Goal: Task Accomplishment & Management: Understand process/instructions

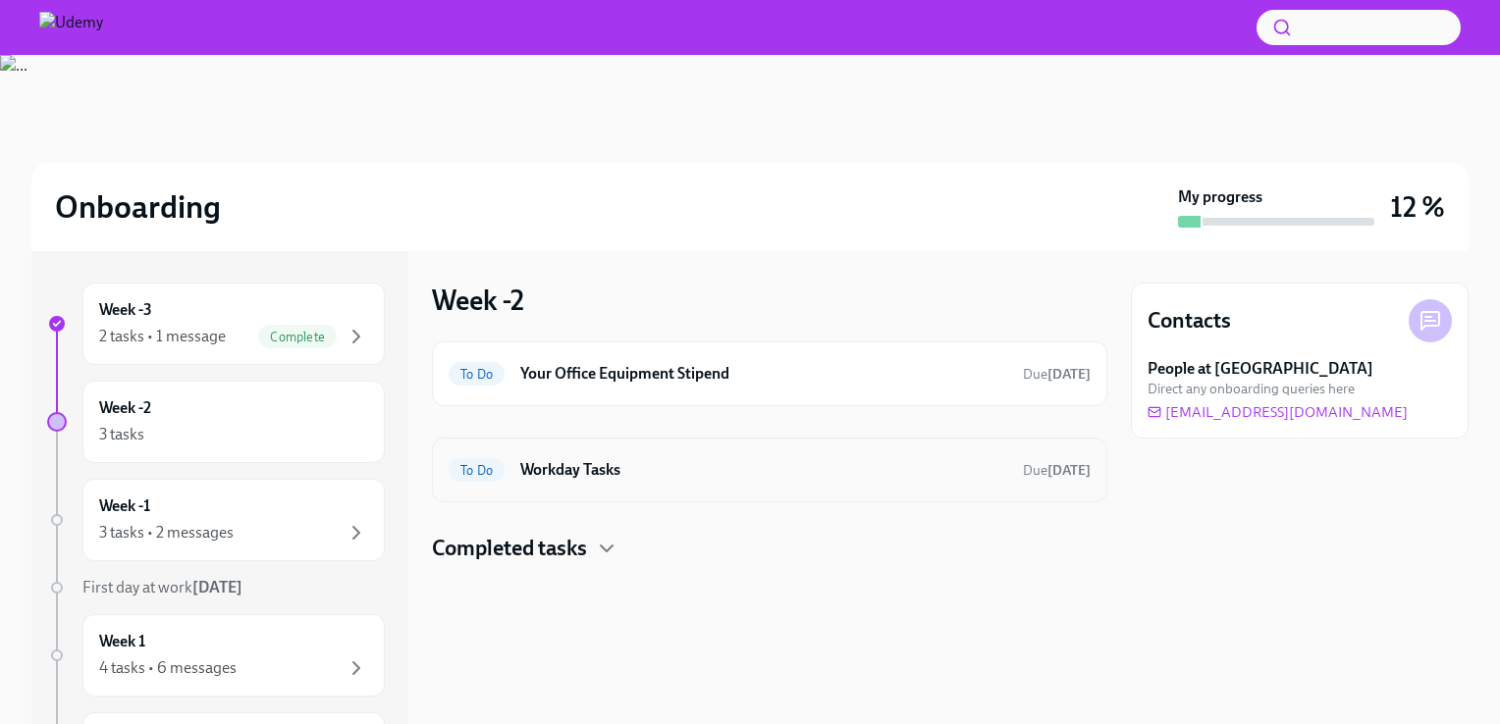
click at [483, 470] on span "To Do" at bounding box center [476, 470] width 56 height 15
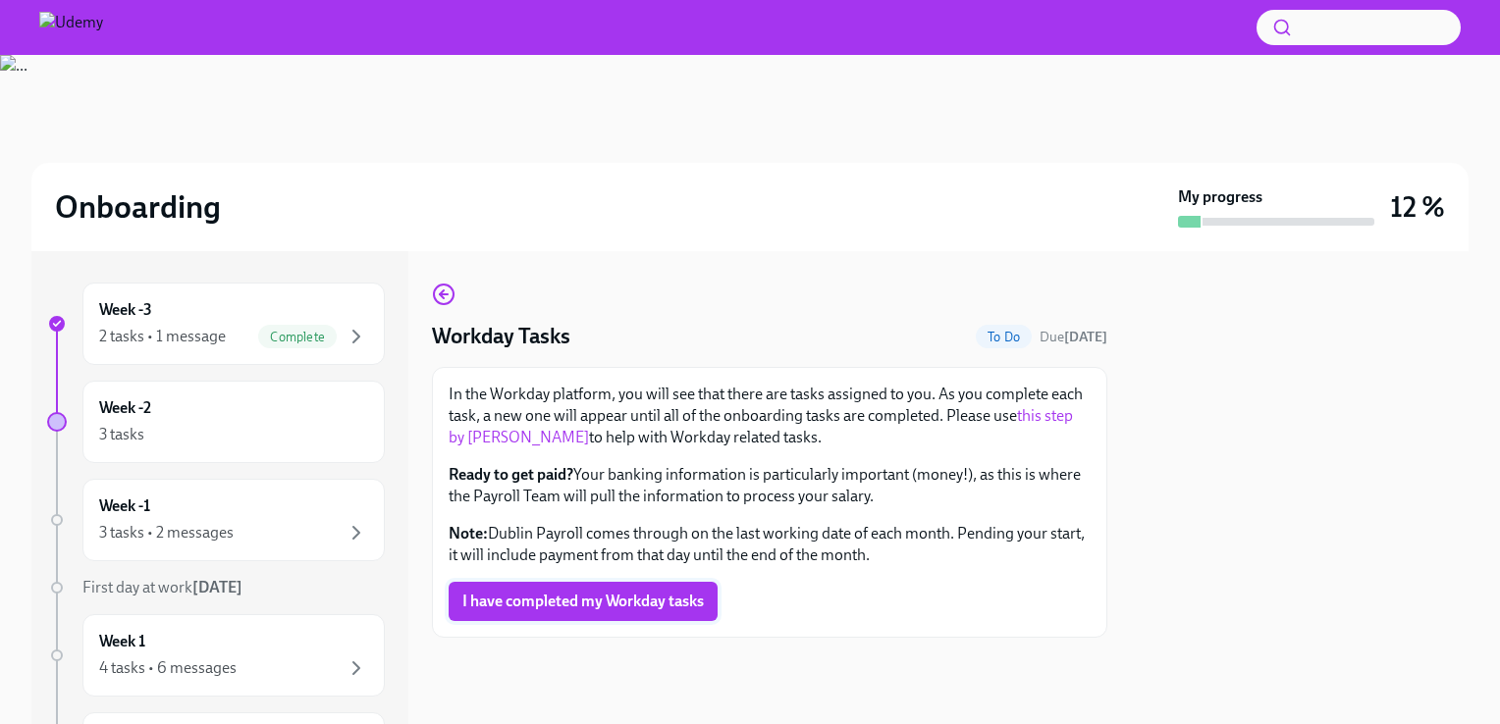
click at [487, 592] on span "I have completed my Workday tasks" at bounding box center [582, 602] width 241 height 20
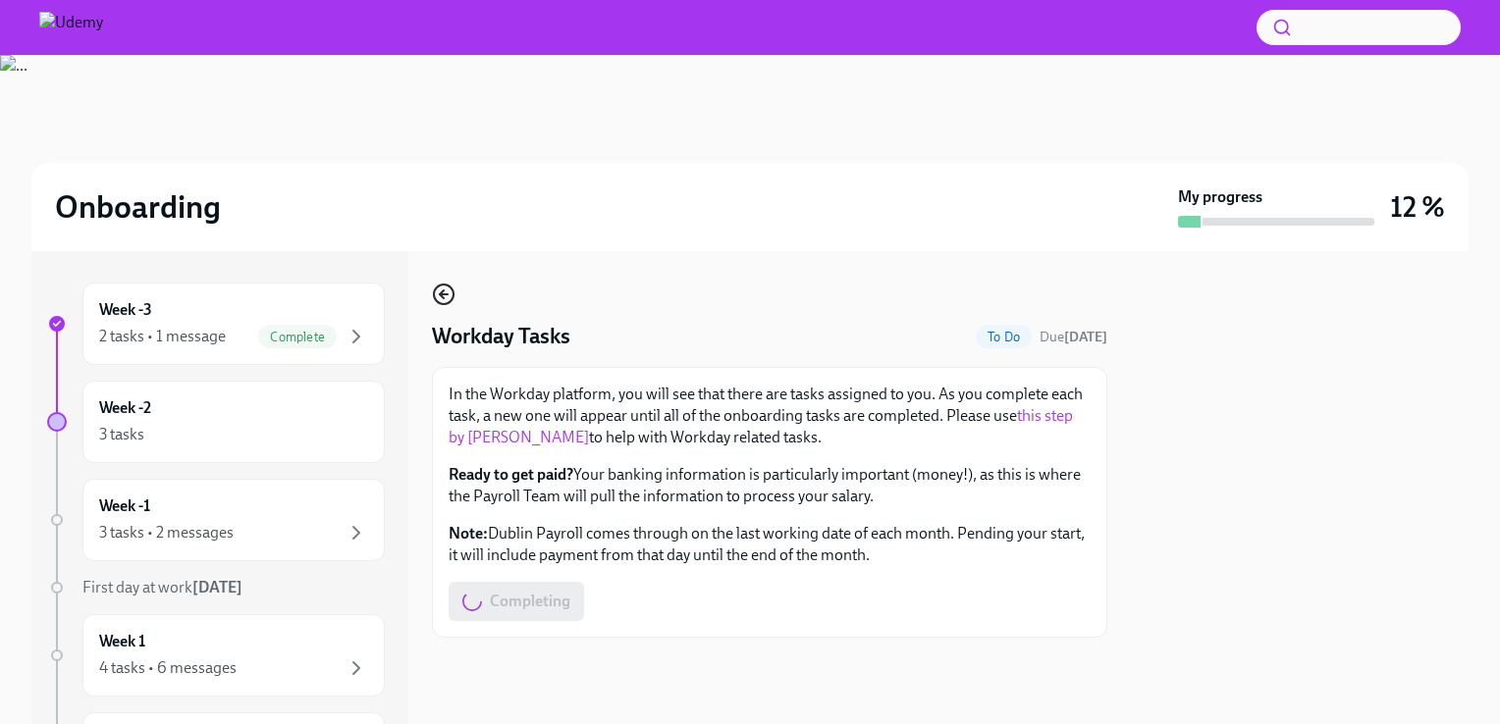
click at [446, 297] on icon "button" at bounding box center [444, 295] width 24 height 24
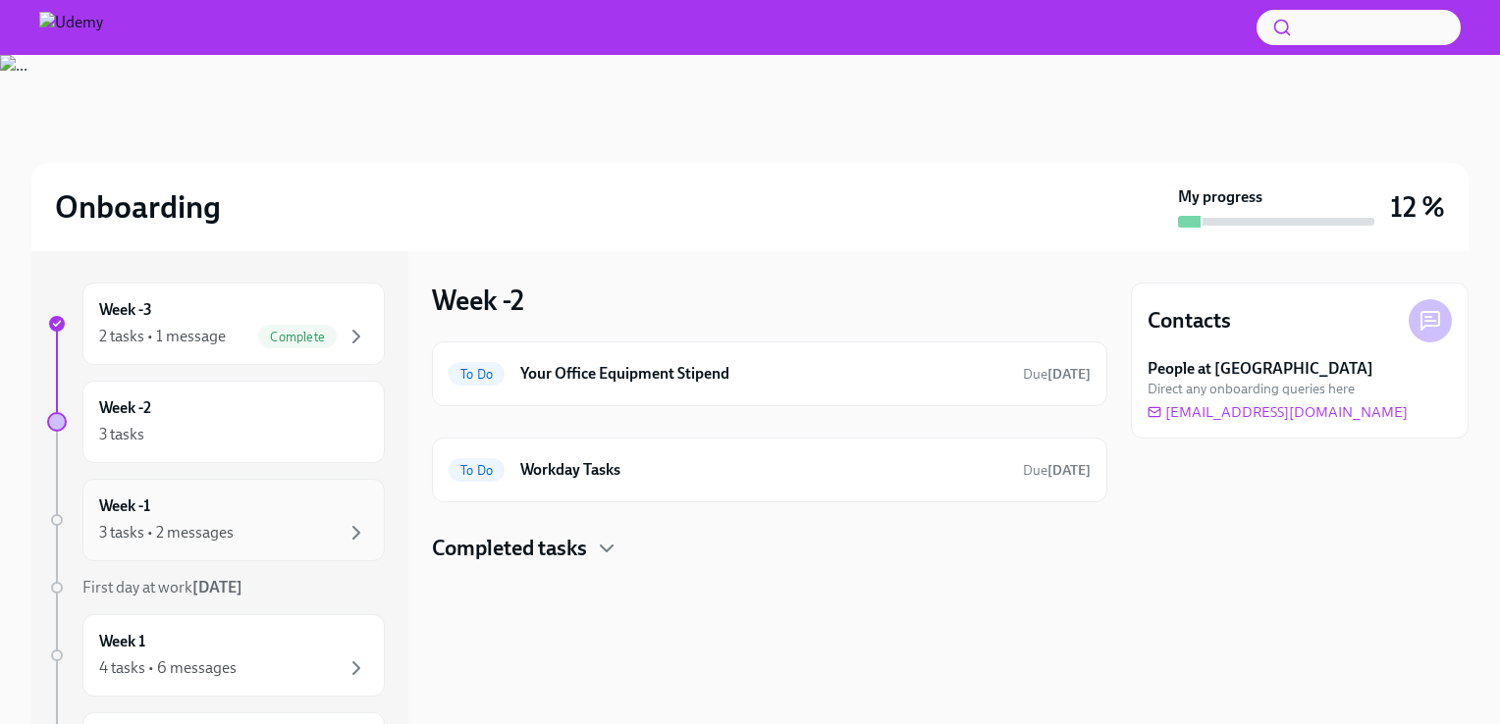
click at [200, 529] on div "3 tasks • 2 messages" at bounding box center [166, 533] width 134 height 22
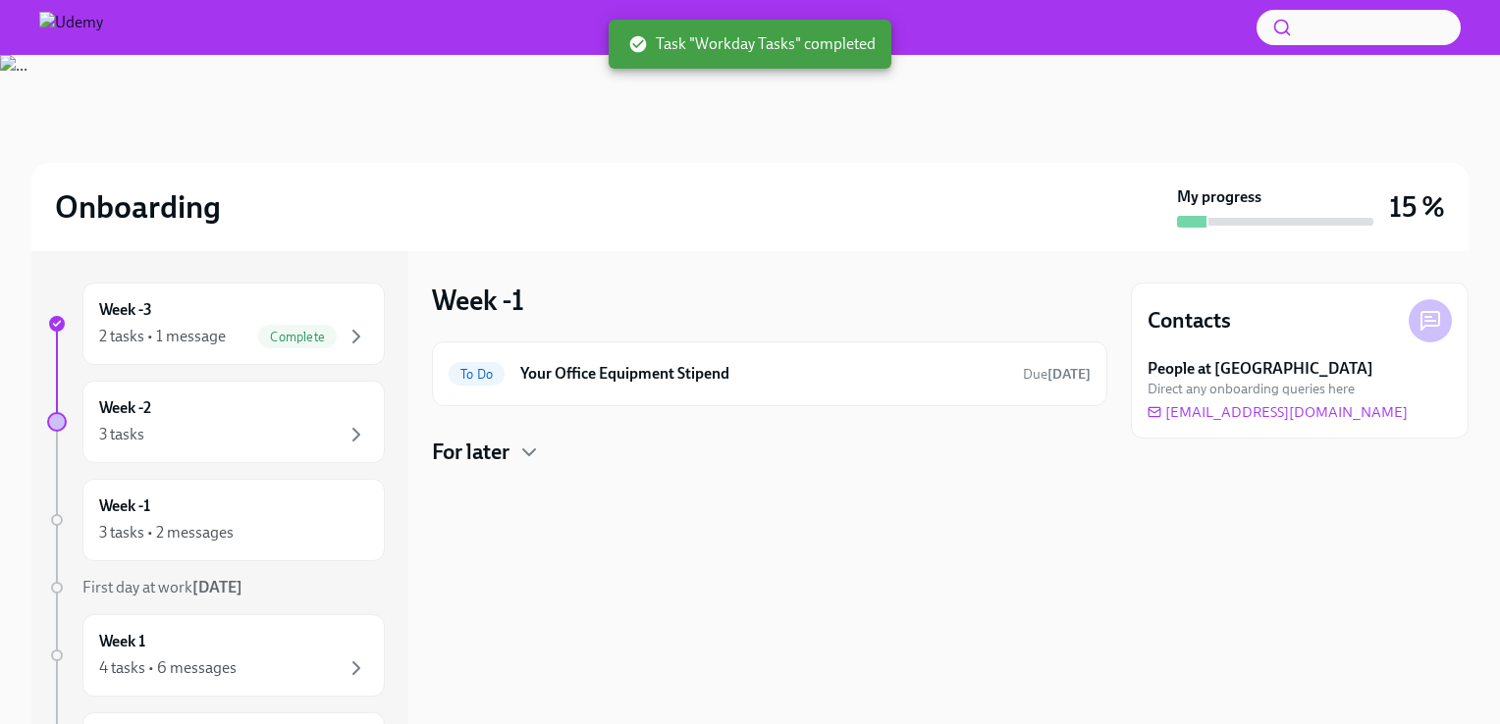
click at [513, 446] on div "For later" at bounding box center [769, 452] width 675 height 29
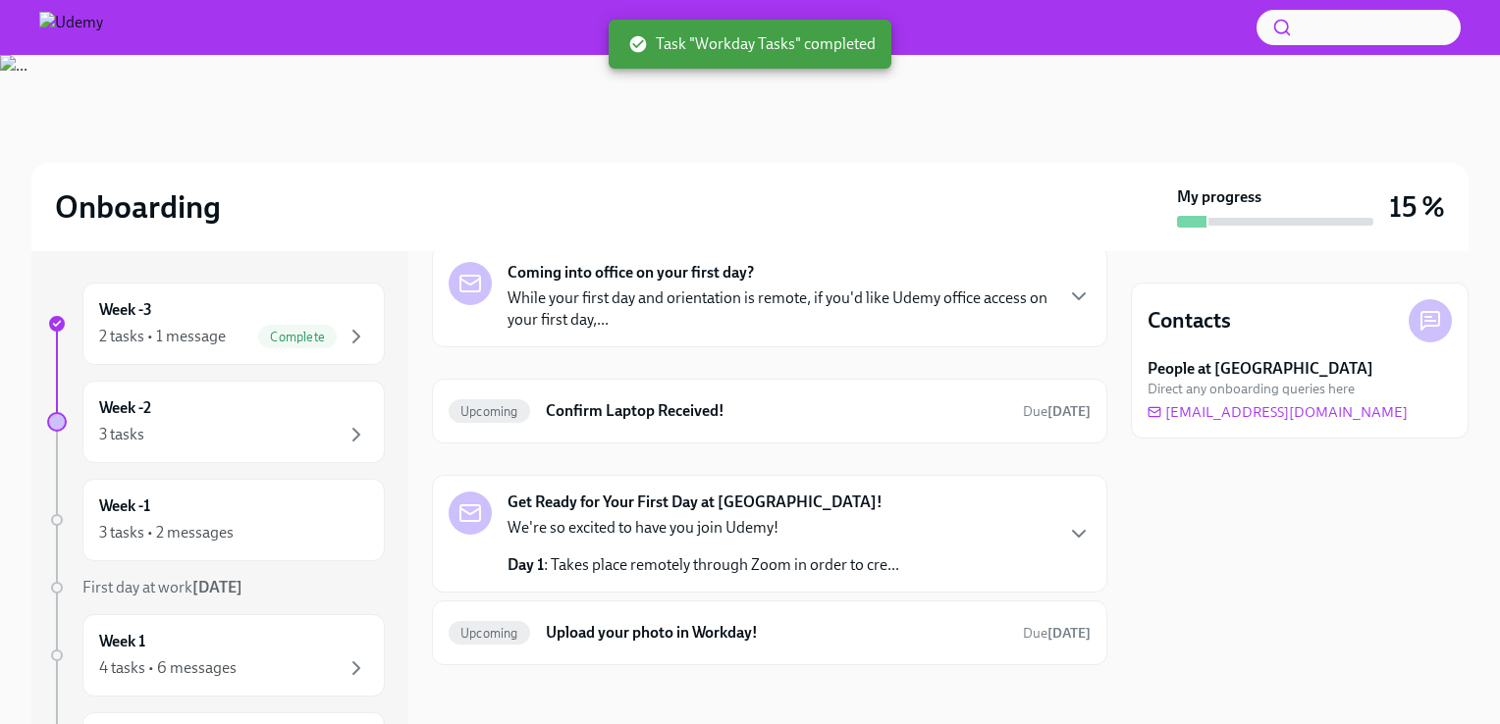
scroll to position [239, 0]
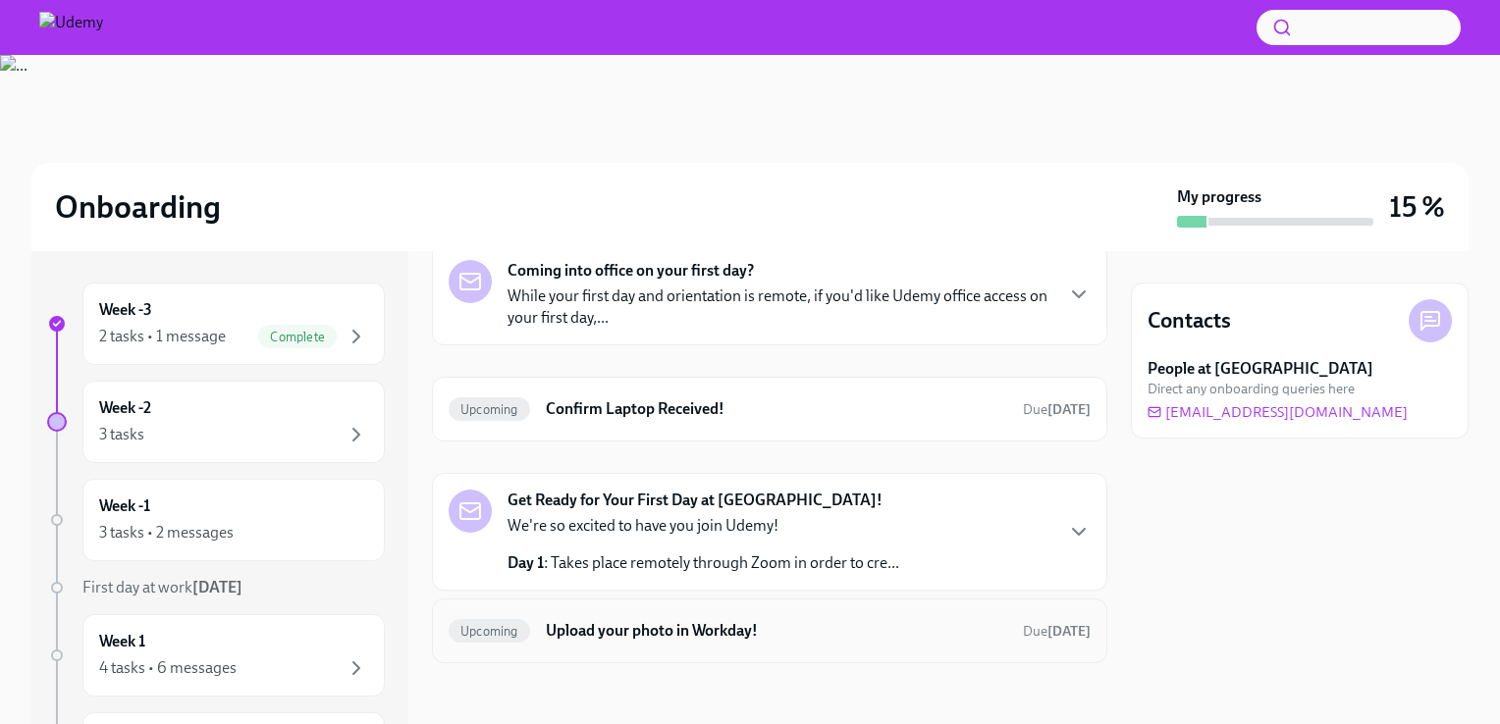
click at [596, 626] on h6 "Upload your photo in Workday!" at bounding box center [776, 631] width 461 height 22
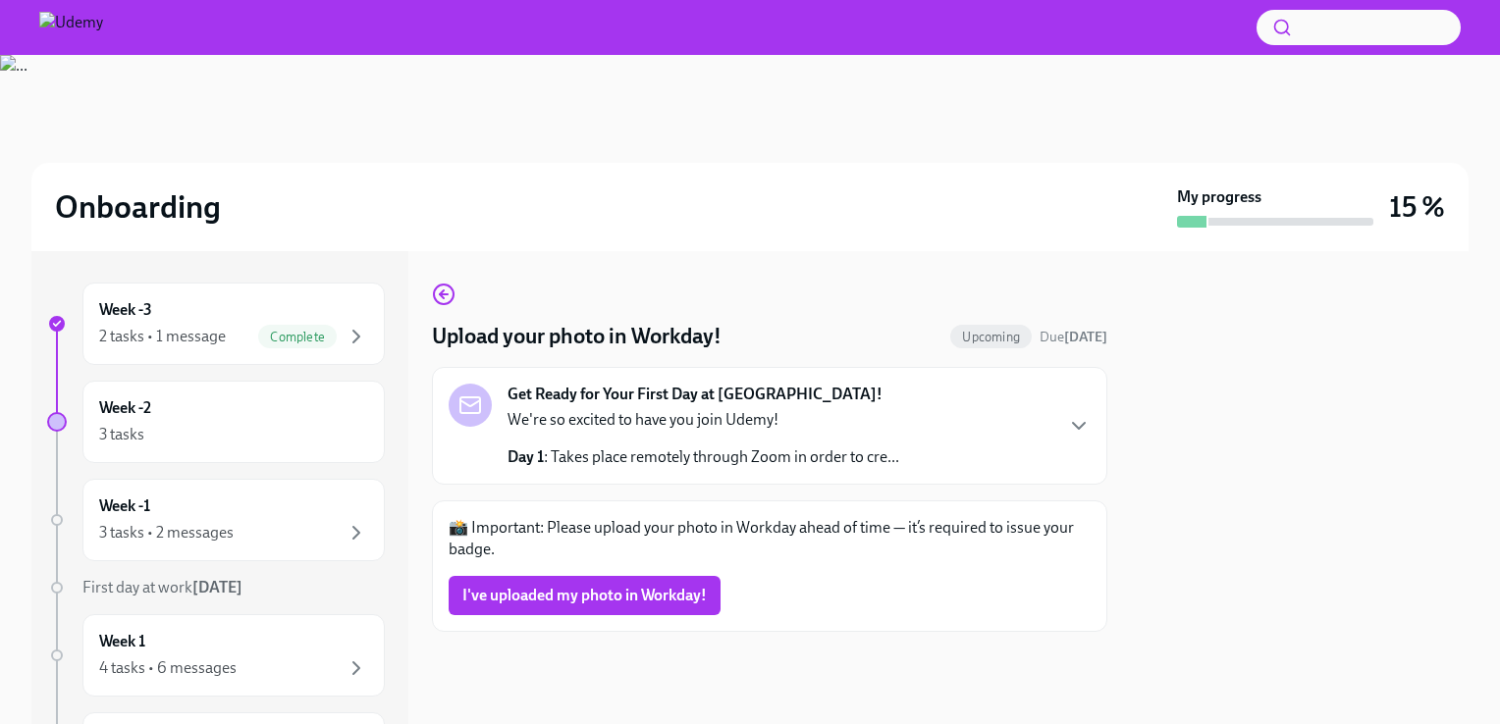
click at [823, 460] on p "Day 1 : Takes place remotely through Zoom in order to cre..." at bounding box center [703, 458] width 392 height 22
